Goal: Transaction & Acquisition: Purchase product/service

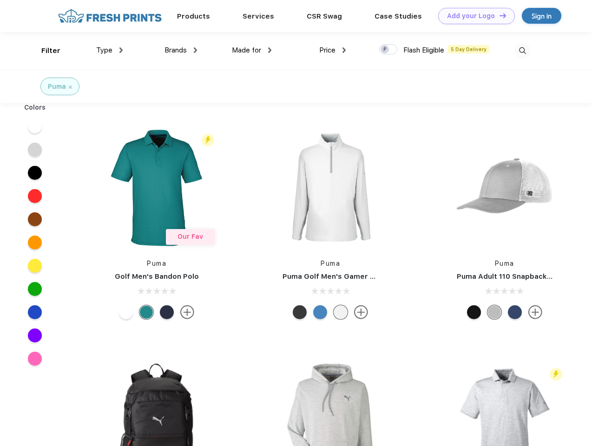
click at [473, 16] on link "Add your Logo Design Tool" at bounding box center [476, 16] width 77 height 16
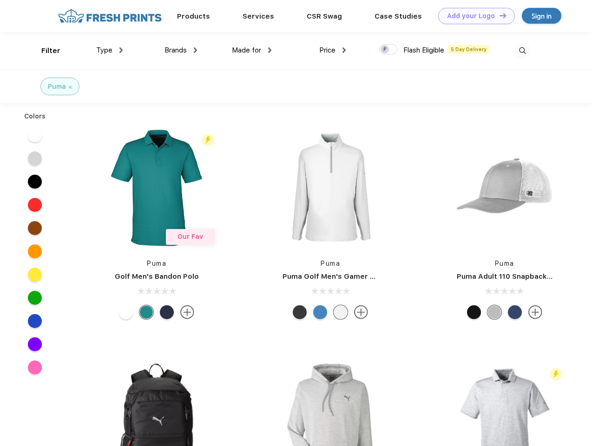
click at [0, 0] on div "Design Tool" at bounding box center [0, 0] width 0 height 0
click at [499, 15] on link "Add your Logo Design Tool" at bounding box center [476, 16] width 77 height 16
click at [45, 51] on div "Filter" at bounding box center [50, 51] width 19 height 11
click at [110, 50] on span "Type" at bounding box center [104, 50] width 16 height 8
click at [181, 50] on span "Brands" at bounding box center [175, 50] width 22 height 8
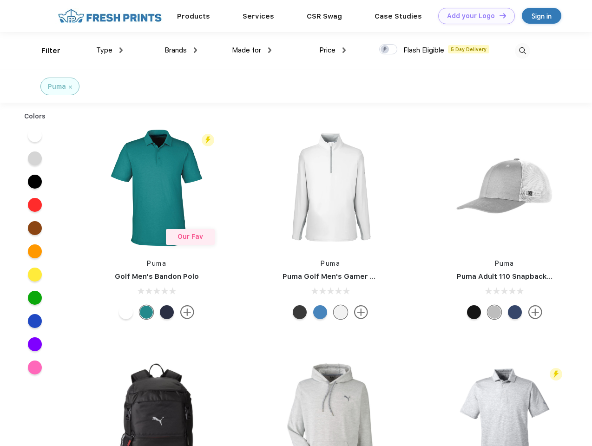
click at [252, 50] on span "Made for" at bounding box center [246, 50] width 29 height 8
click at [333, 50] on span "Price" at bounding box center [327, 50] width 16 height 8
click at [388, 50] on div at bounding box center [388, 49] width 18 height 10
click at [385, 50] on input "checkbox" at bounding box center [382, 47] width 6 height 6
click at [522, 51] on img at bounding box center [522, 50] width 15 height 15
